Goal: Transaction & Acquisition: Download file/media

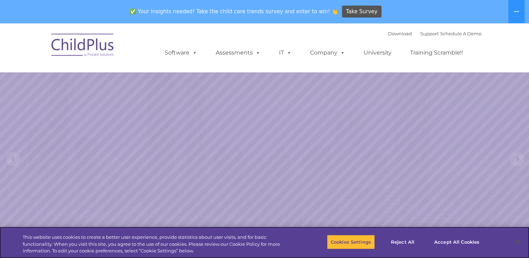
select select "MEDIUM"
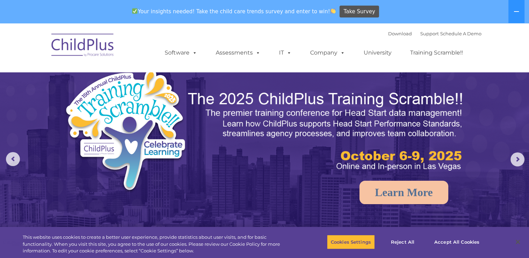
click at [83, 49] on img at bounding box center [83, 46] width 70 height 35
click at [84, 48] on img at bounding box center [83, 46] width 70 height 35
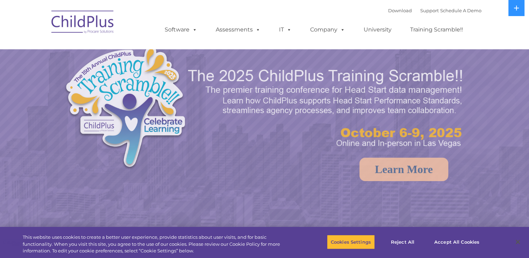
select select "MEDIUM"
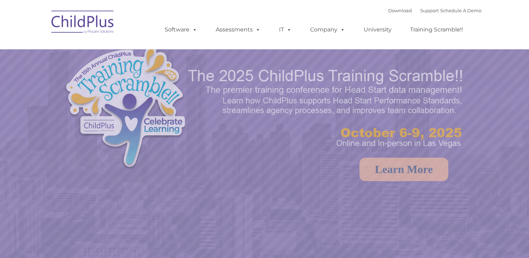
select select "MEDIUM"
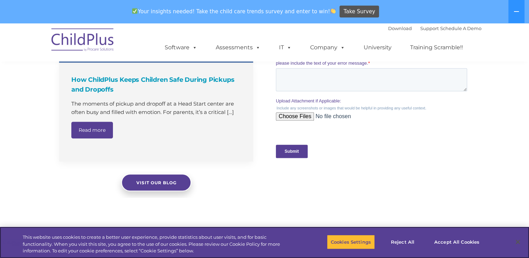
scroll to position [803, 0]
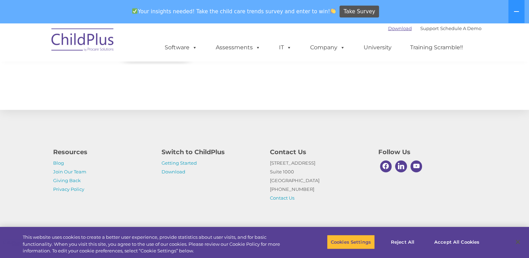
click at [391, 28] on link "Download" at bounding box center [400, 29] width 24 height 6
